Goal: Task Accomplishment & Management: Use online tool/utility

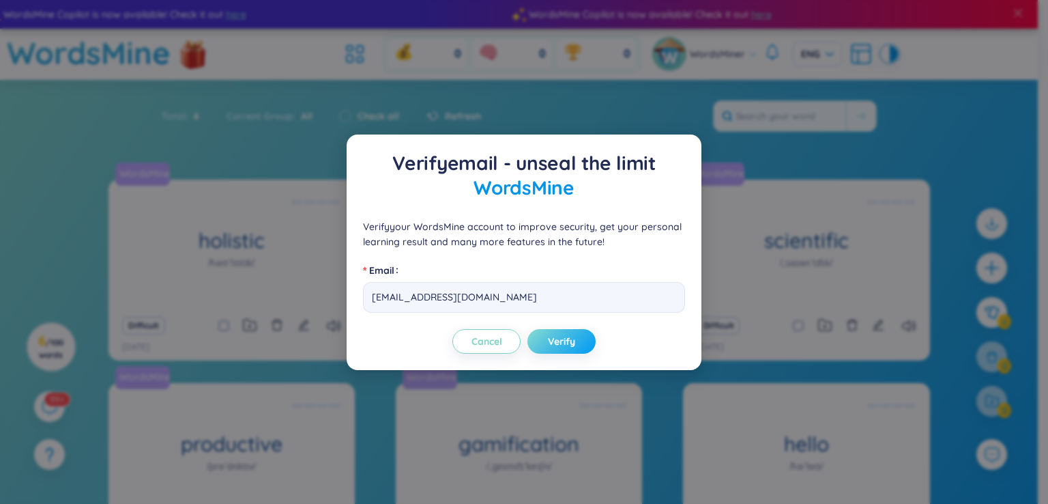
click at [537, 339] on button "Verify" at bounding box center [561, 341] width 68 height 25
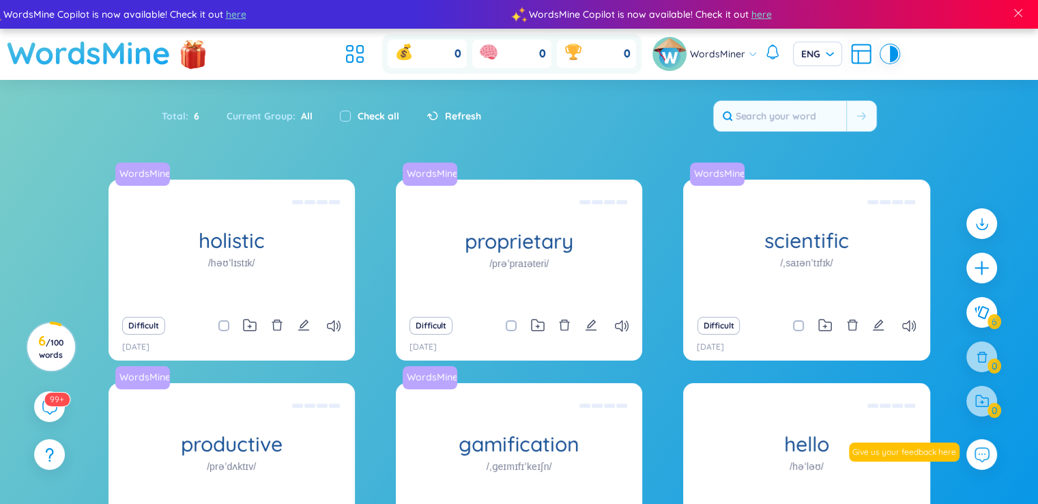
click at [113, 47] on h1 "WordsMine" at bounding box center [89, 53] width 164 height 48
click at [358, 38] on div "0 0 0" at bounding box center [491, 54] width 302 height 40
click at [349, 46] on icon at bounding box center [350, 48] width 6 height 5
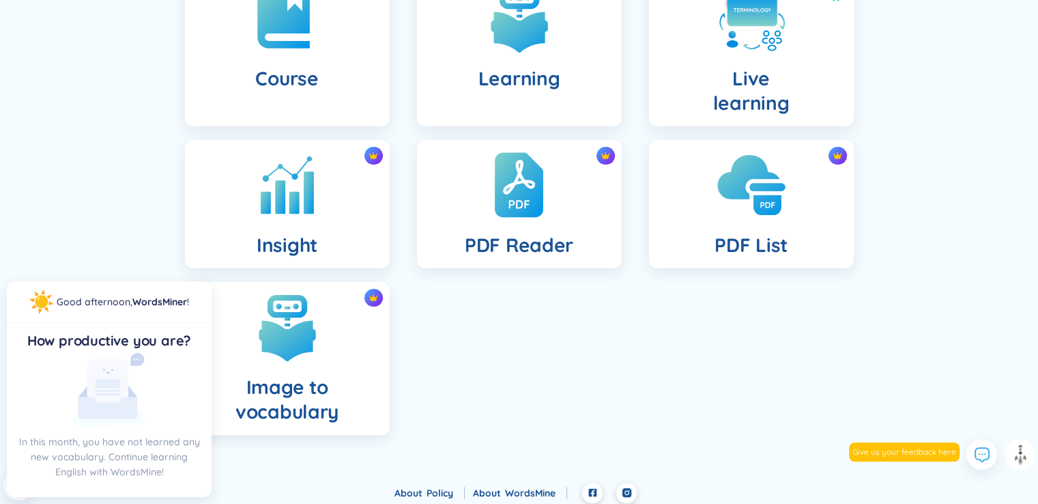
click at [783, 244] on h4 "PDF List" at bounding box center [750, 245] width 73 height 25
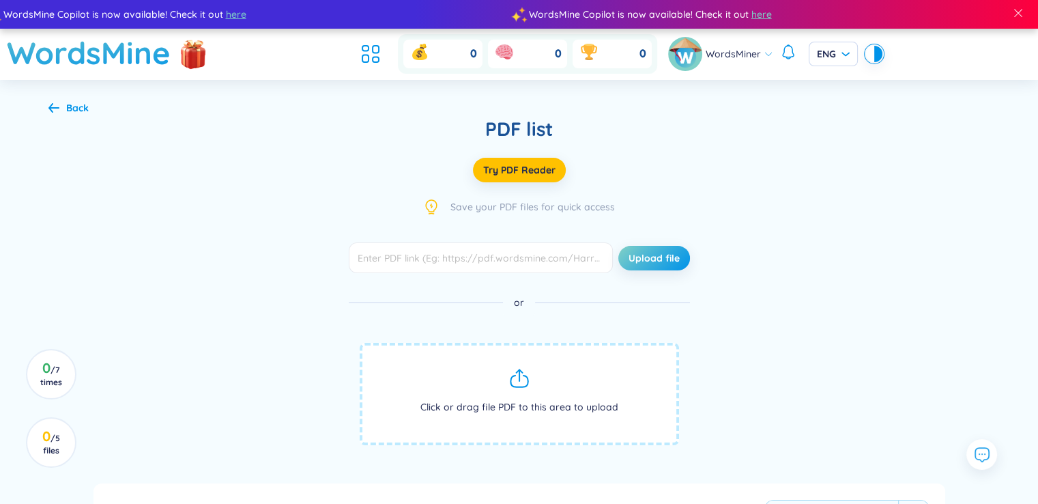
scroll to position [68, 0]
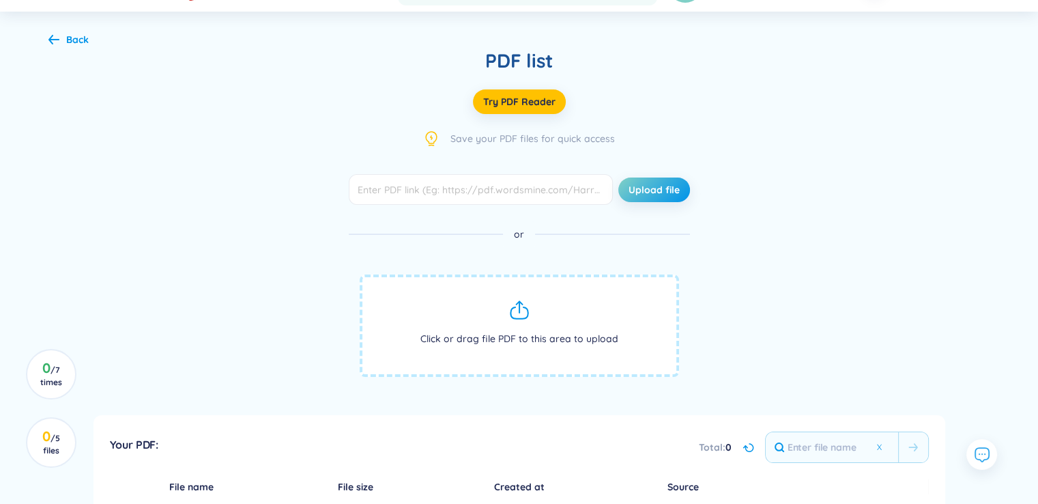
click at [482, 312] on span "Click or drag file PDF to this area to upload" at bounding box center [519, 325] width 319 height 102
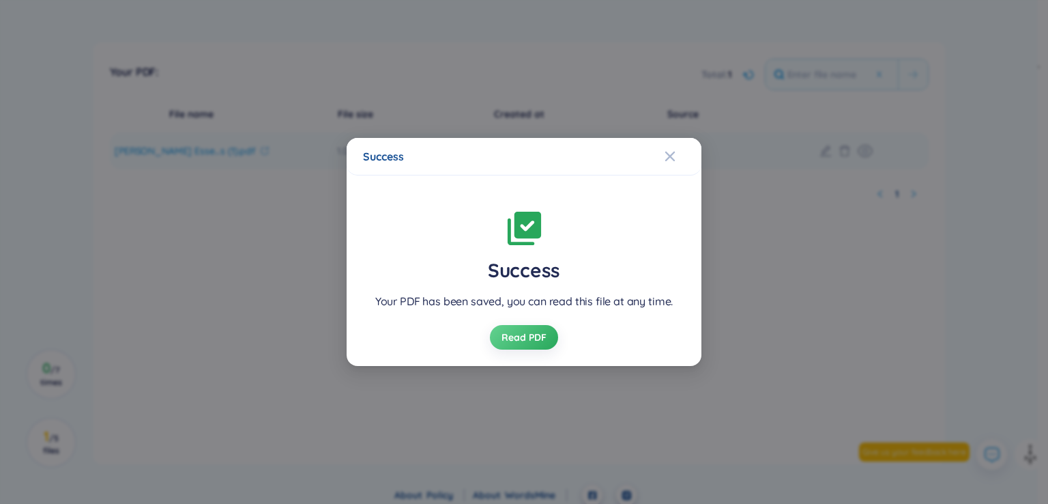
scroll to position [499, 0]
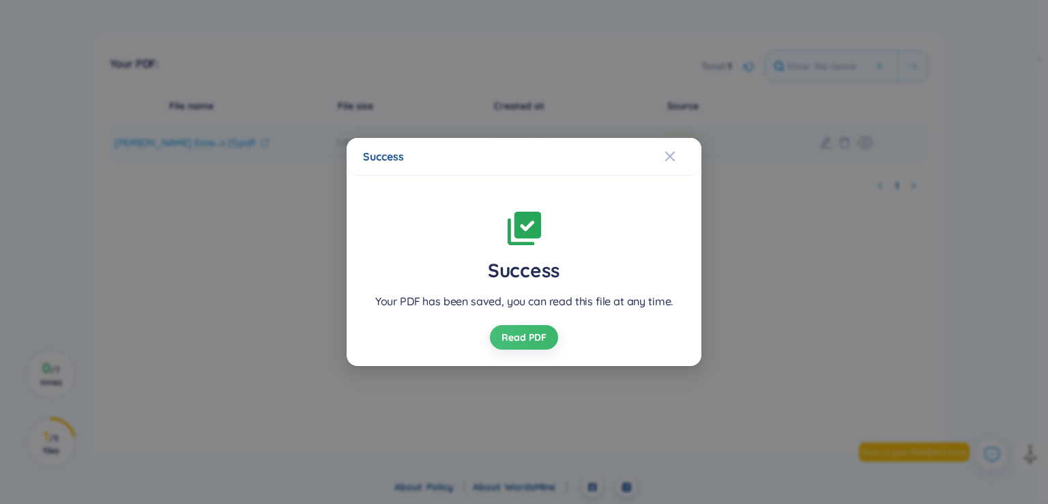
click at [527, 333] on span "Read PDF" at bounding box center [524, 337] width 45 height 14
